Goal: Information Seeking & Learning: Learn about a topic

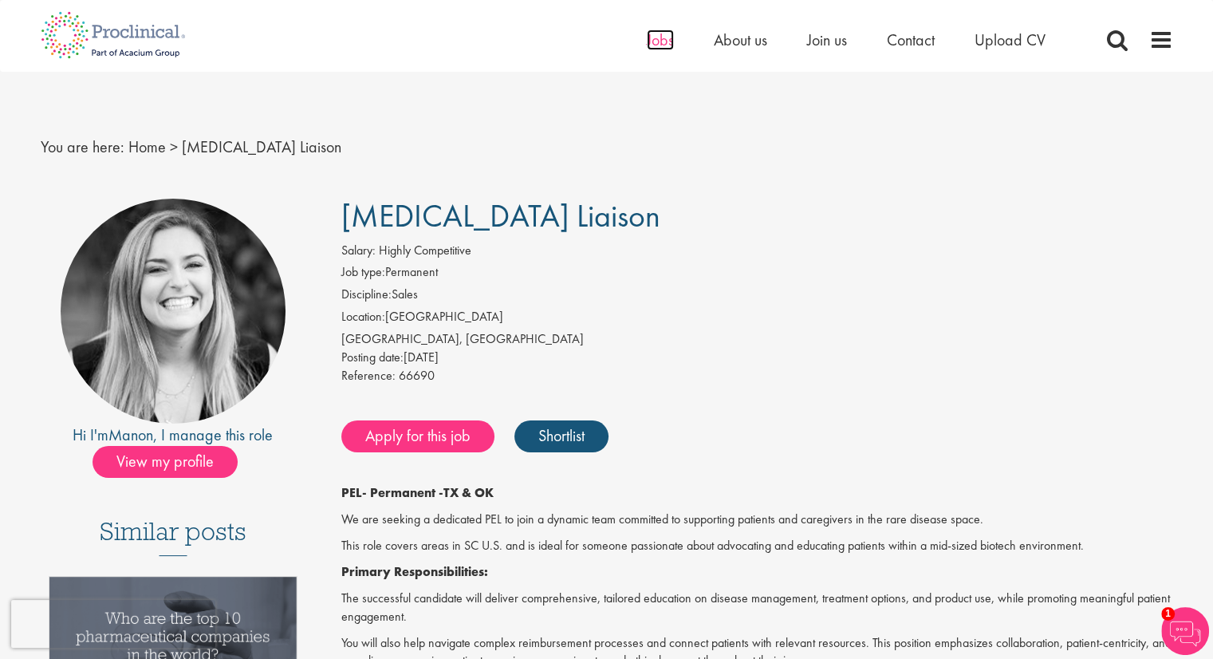
click at [668, 43] on span "Jobs" at bounding box center [660, 40] width 27 height 21
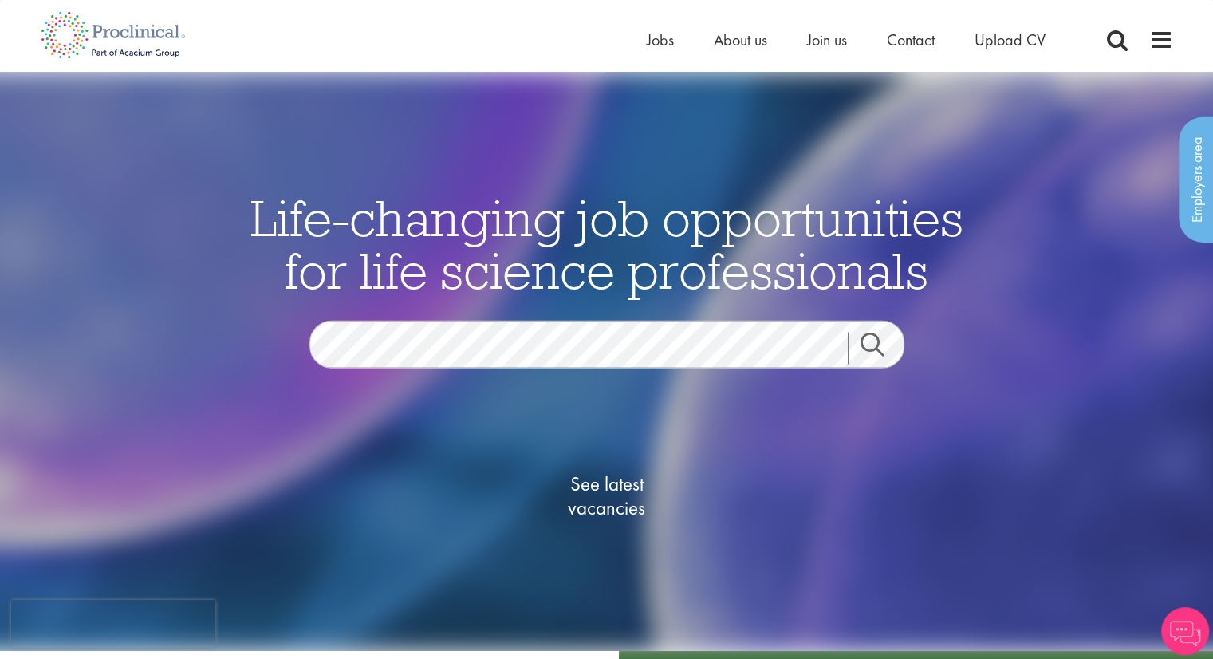
click at [871, 345] on link "Search" at bounding box center [882, 349] width 69 height 32
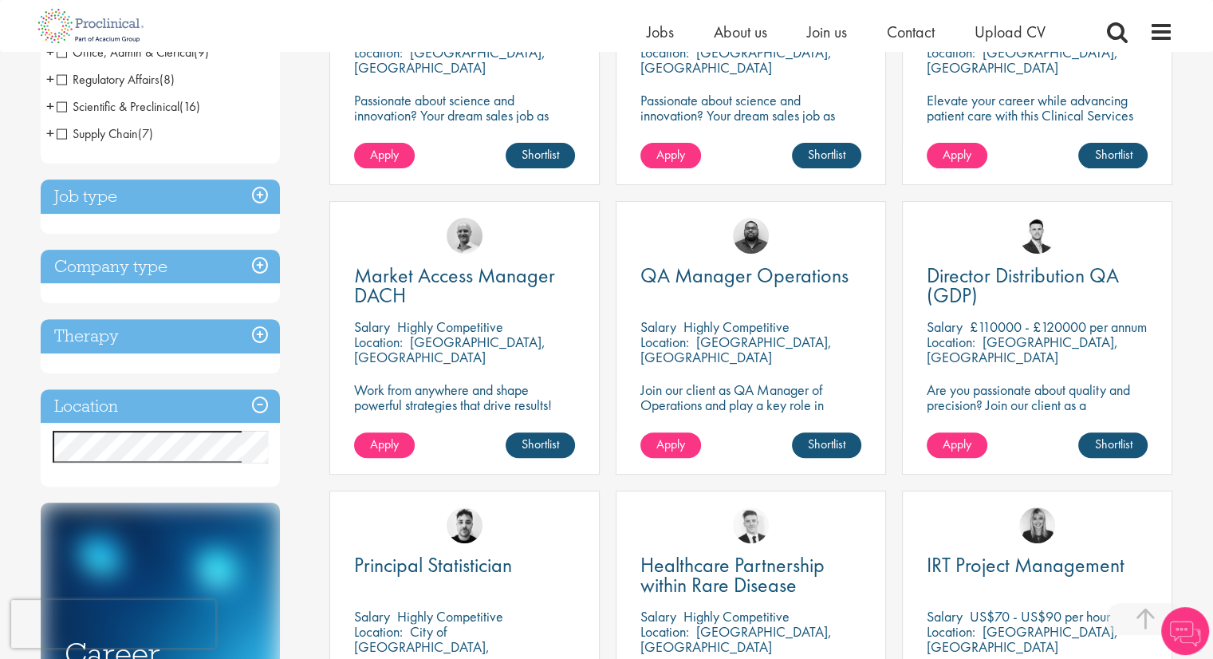
scroll to position [531, 0]
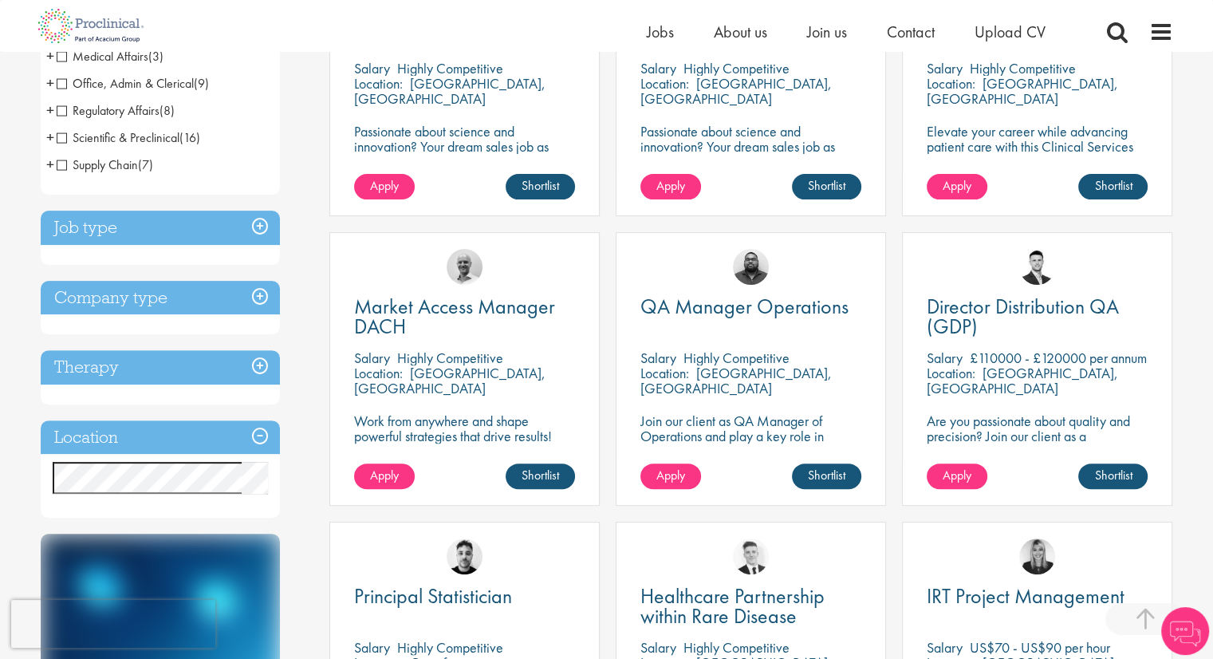
scroll to position [531, 0]
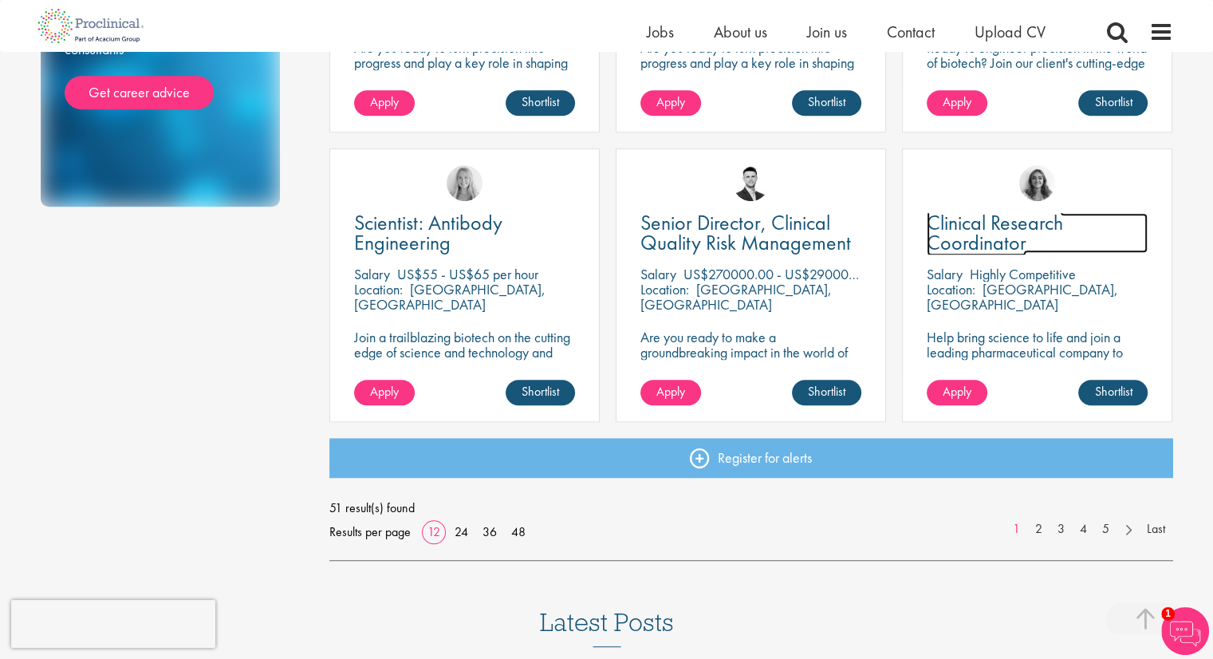
scroll to position [1197, 0]
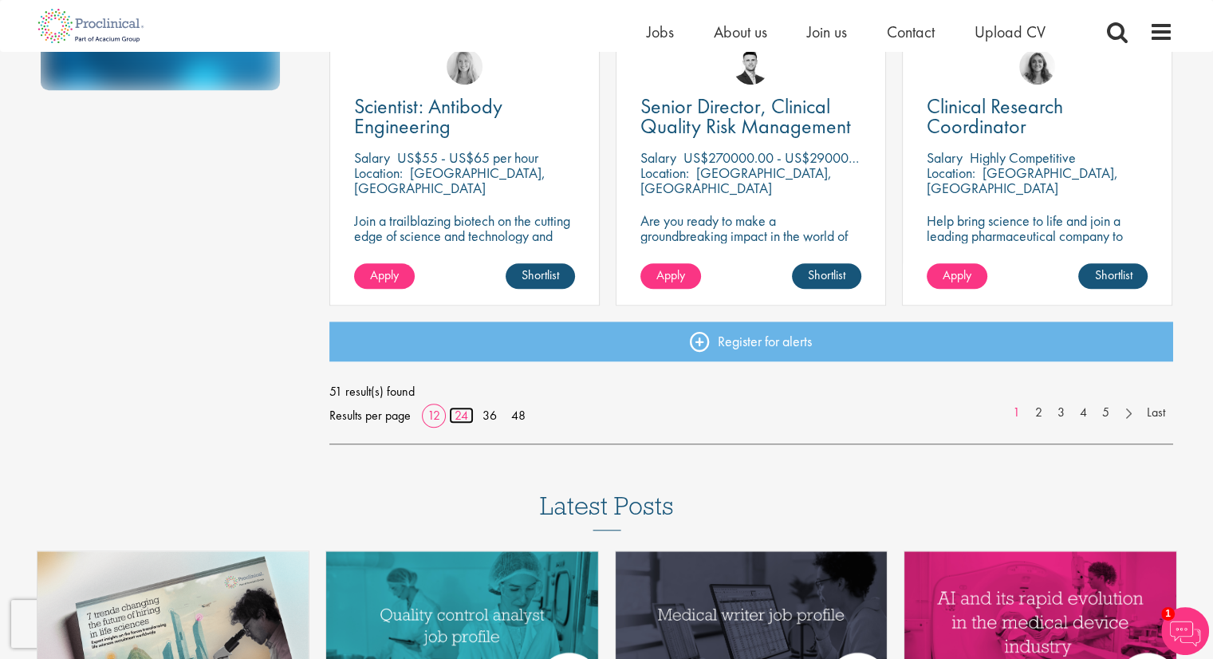
click at [463, 416] on link "24" at bounding box center [461, 415] width 25 height 17
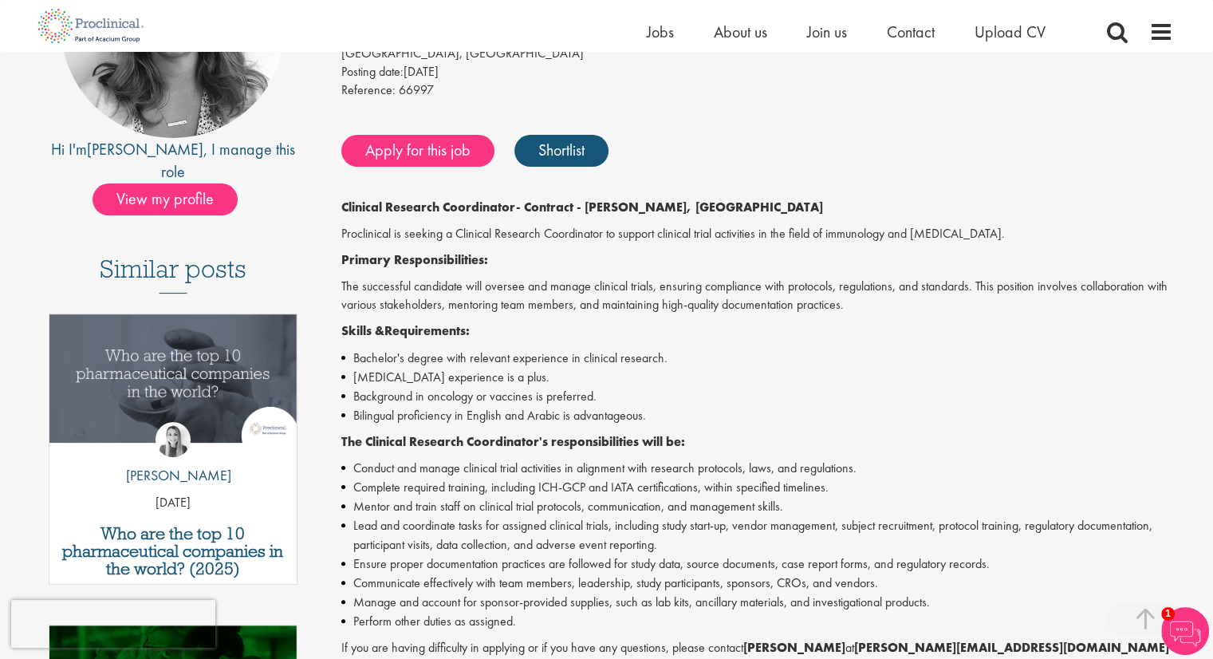
scroll to position [531, 0]
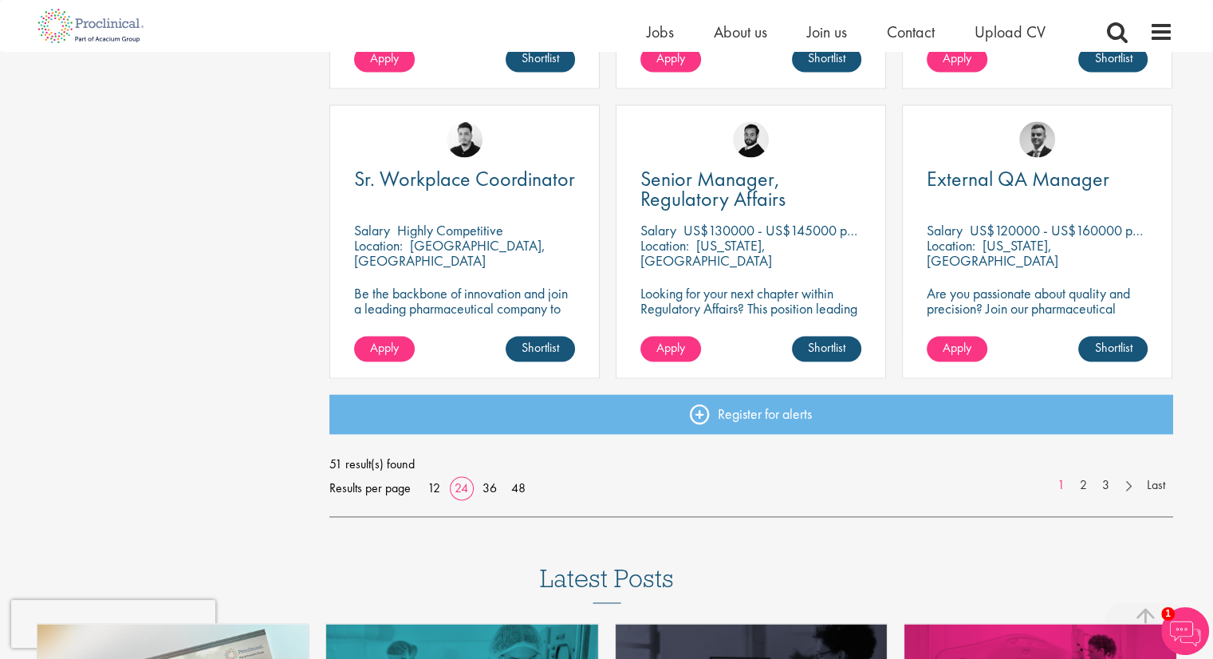
scroll to position [2332, 0]
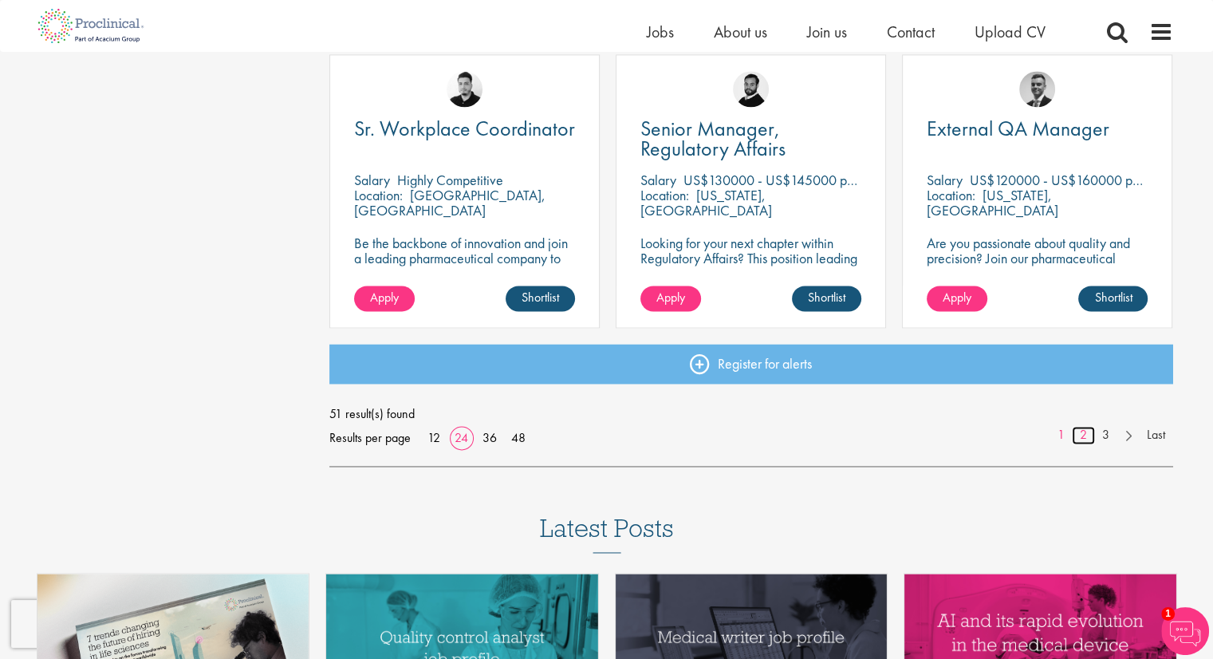
click at [1086, 432] on link "2" at bounding box center [1083, 435] width 23 height 18
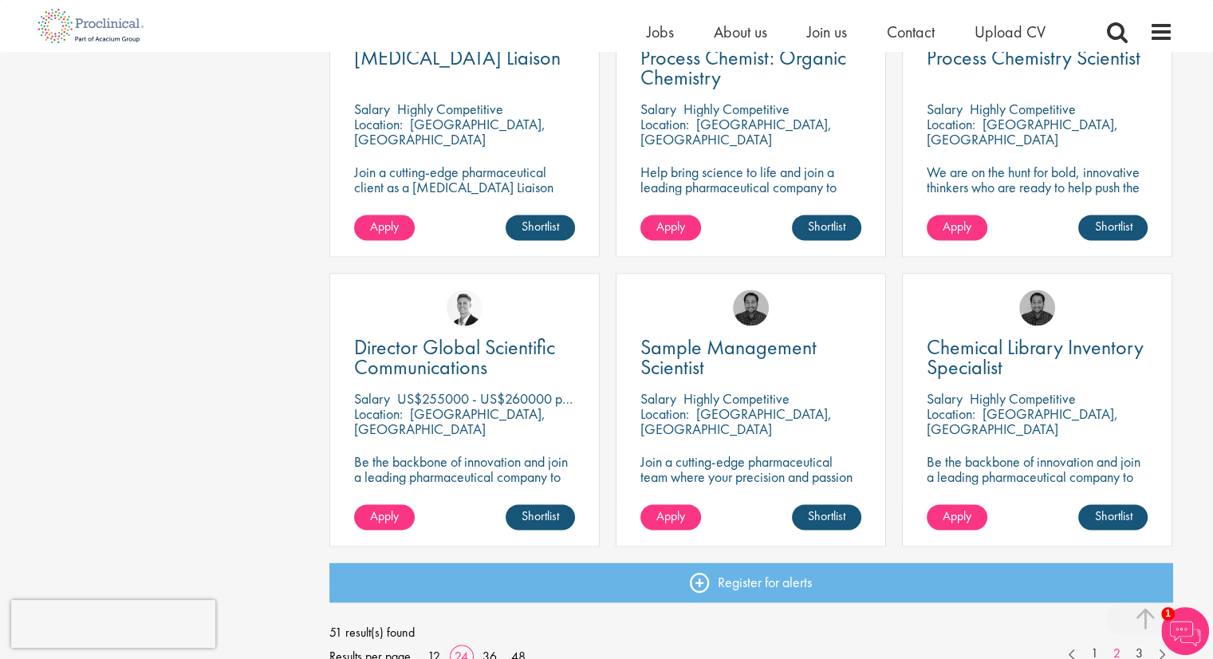
scroll to position [2200, 0]
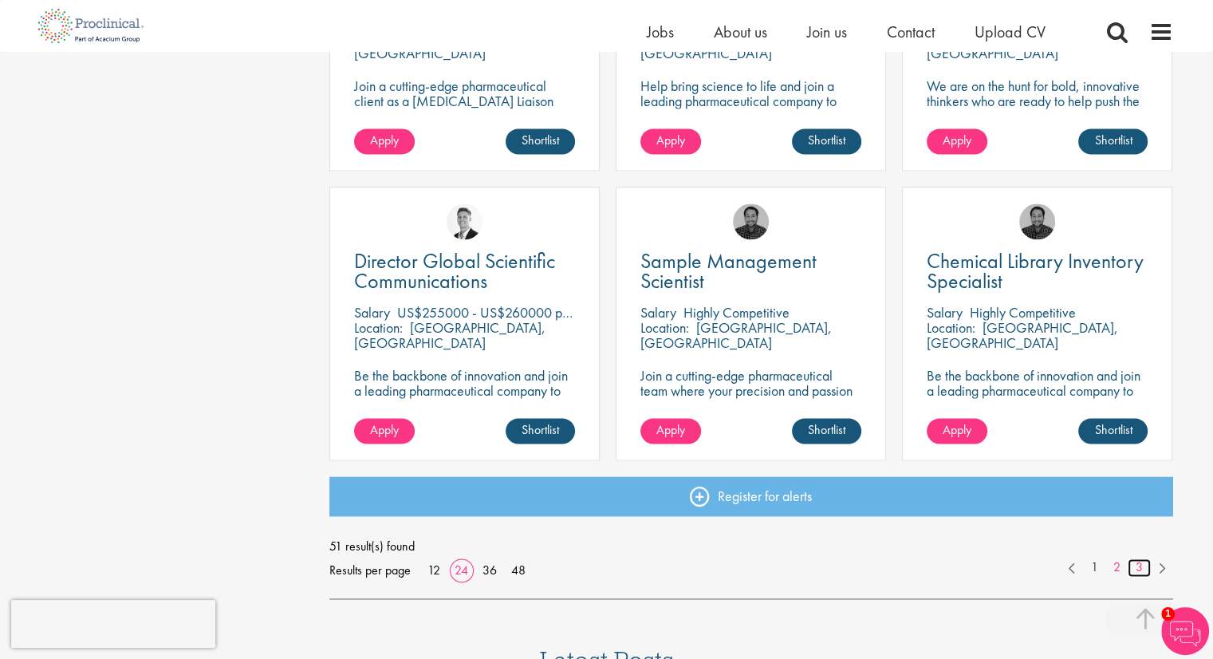
click at [1141, 573] on link "3" at bounding box center [1139, 567] width 23 height 18
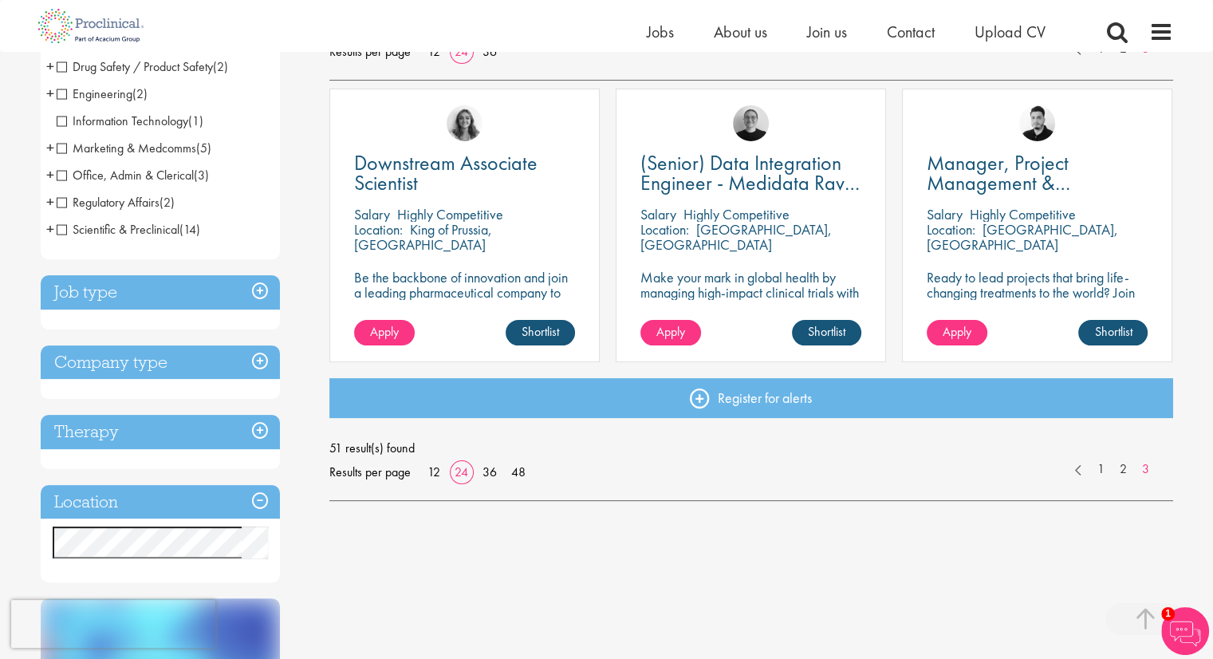
scroll to position [286, 0]
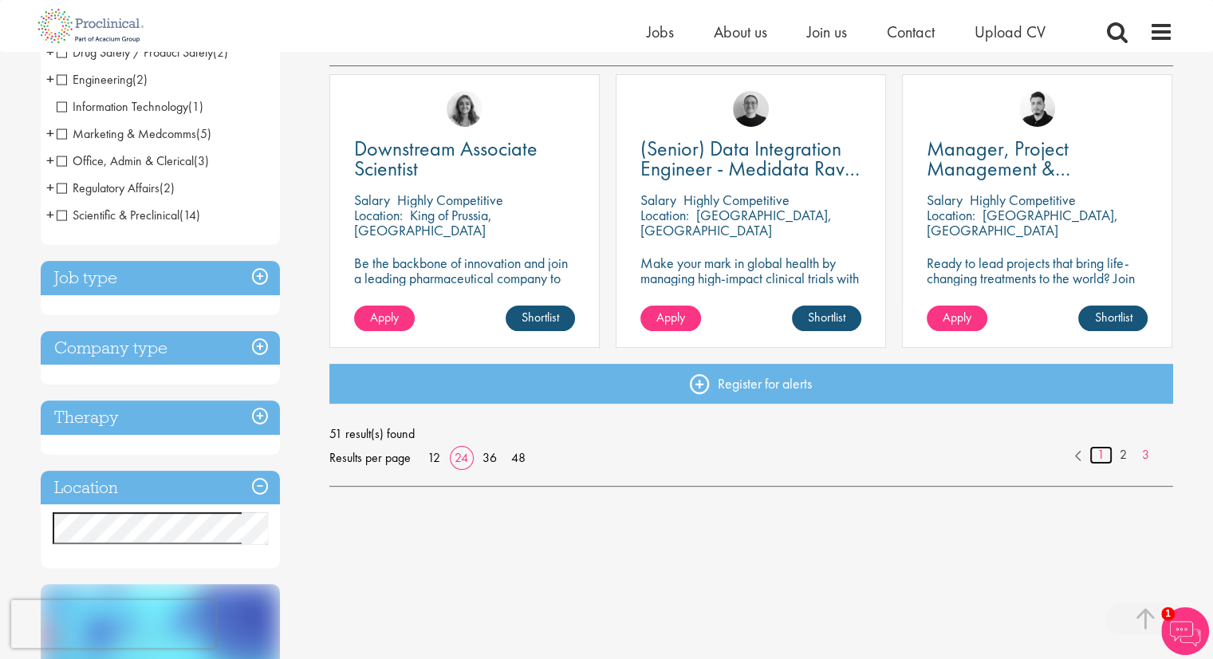
click at [1102, 451] on link "1" at bounding box center [1101, 455] width 23 height 18
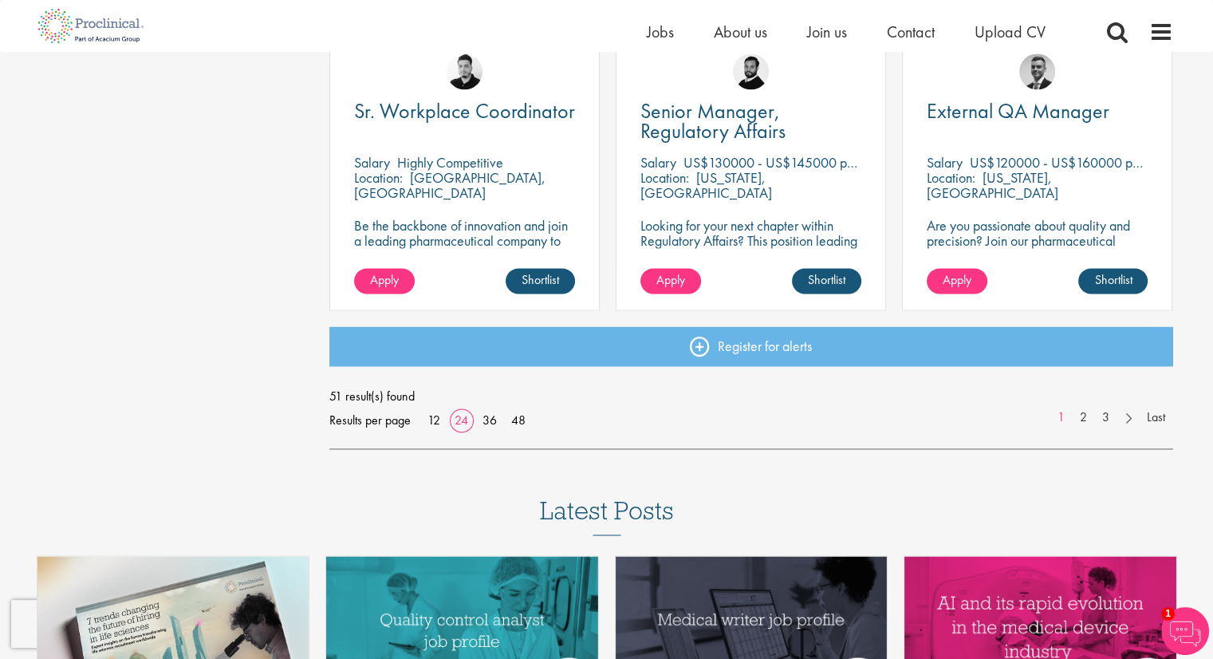
scroll to position [2393, 0]
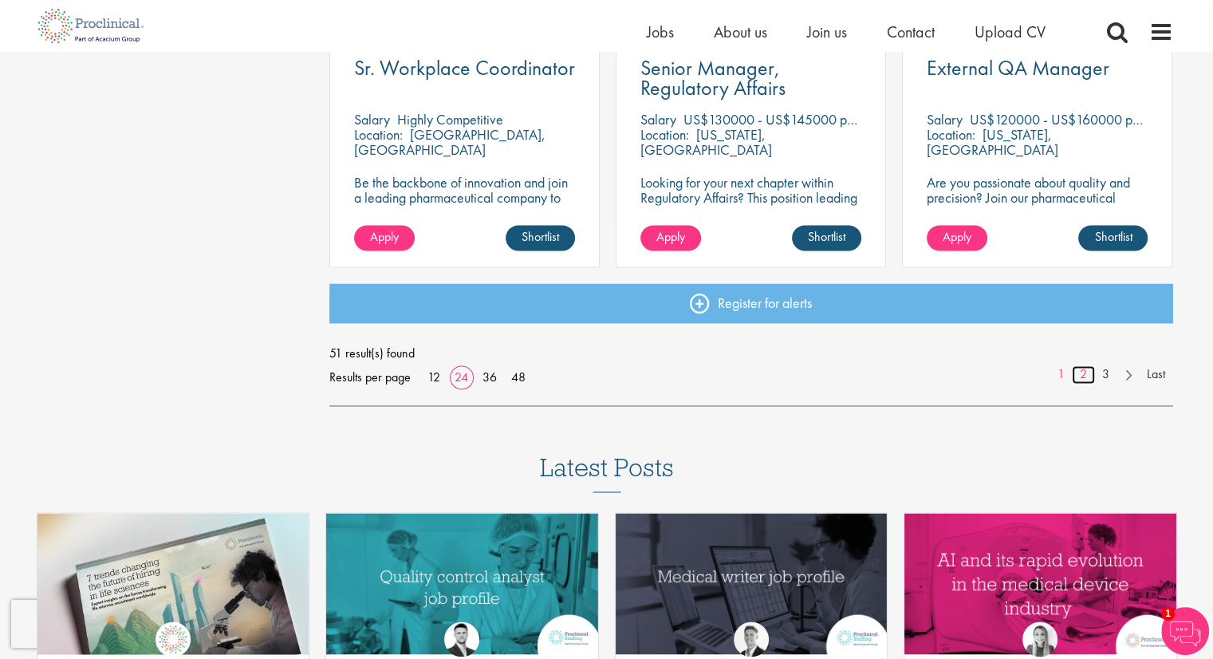
click at [1082, 372] on link "2" at bounding box center [1083, 374] width 23 height 18
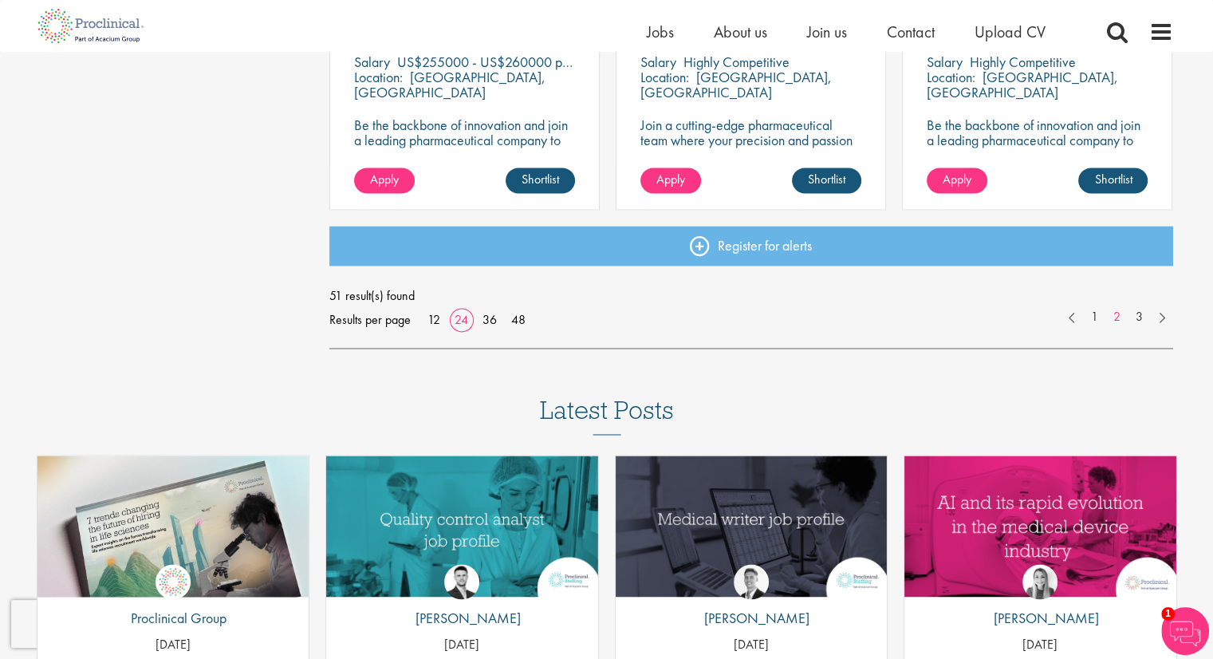
scroll to position [2525, 0]
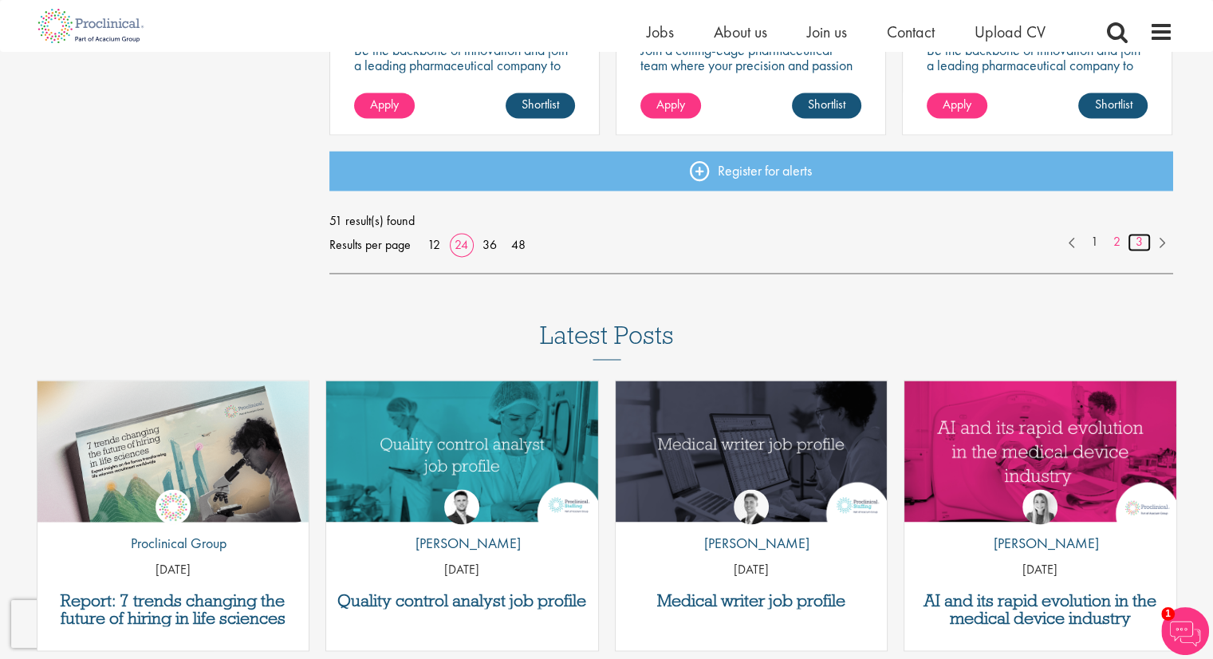
click at [1137, 243] on link "3" at bounding box center [1139, 242] width 23 height 18
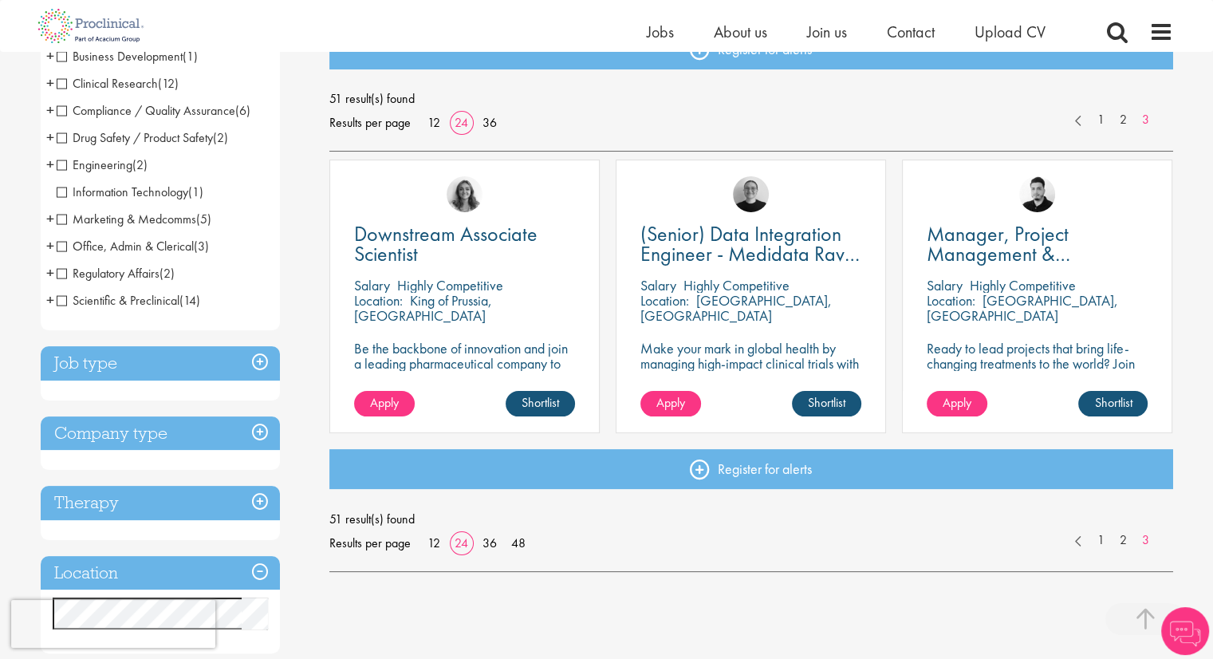
scroll to position [266, 0]
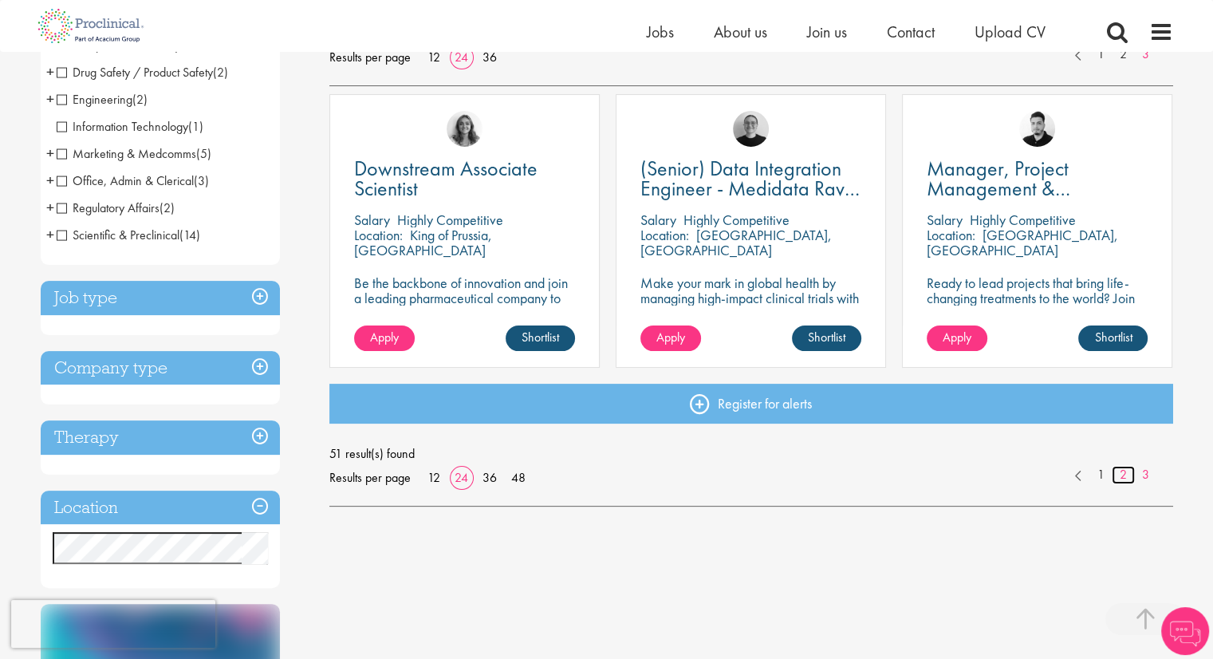
click at [1123, 476] on link "2" at bounding box center [1123, 475] width 23 height 18
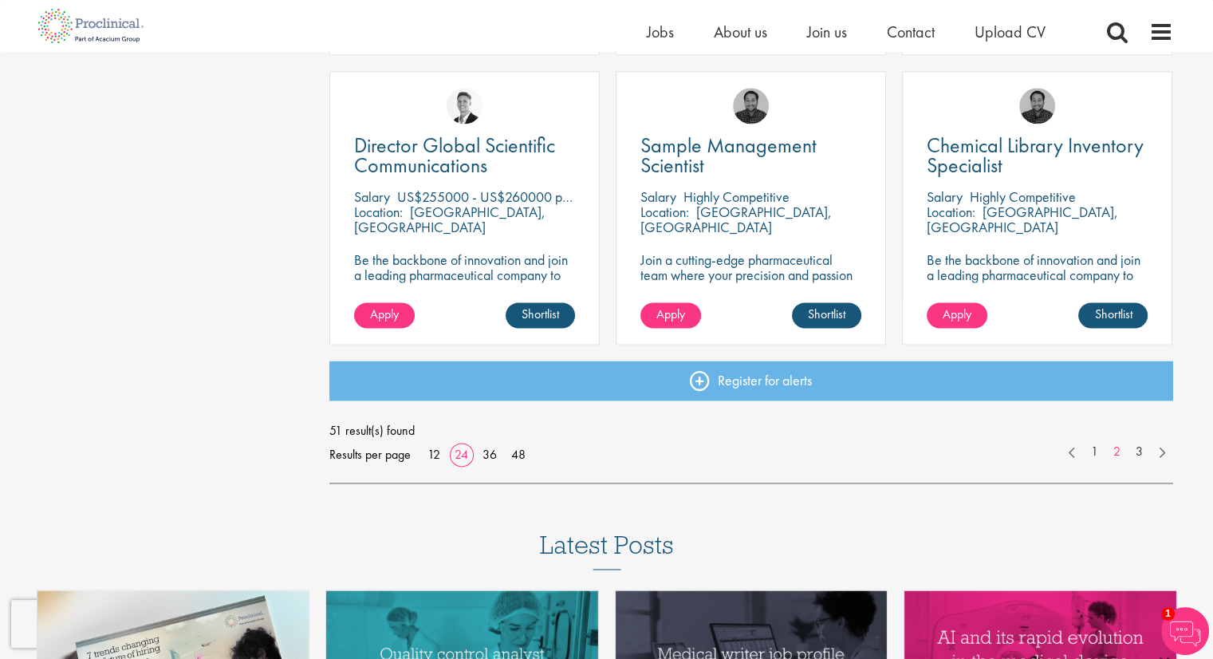
scroll to position [2393, 0]
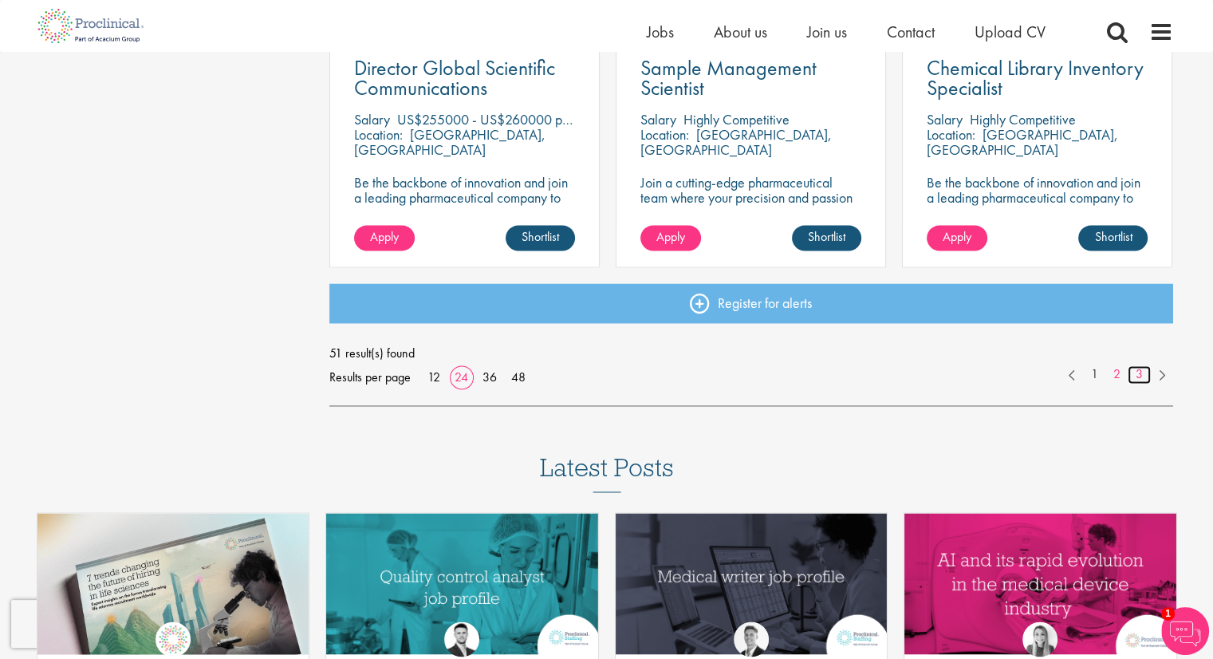
click at [1140, 376] on link "3" at bounding box center [1139, 374] width 23 height 18
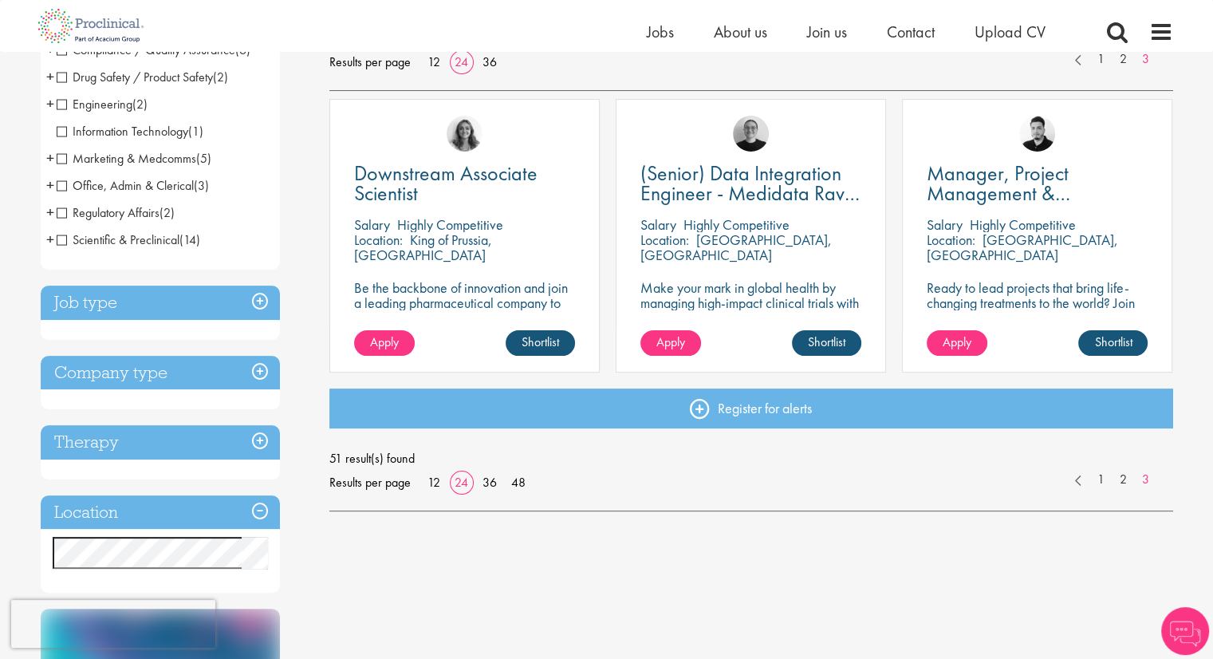
scroll to position [132, 0]
